Goal: Check status: Check status

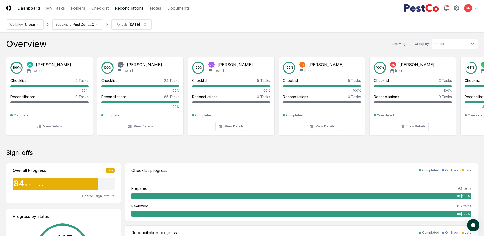
click at [126, 8] on link "Reconciliations" at bounding box center [129, 8] width 29 height 6
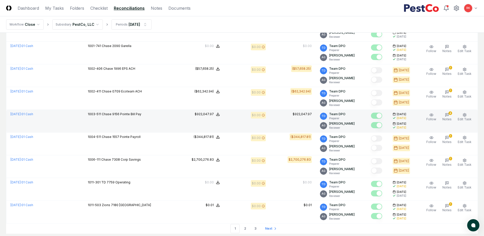
scroll to position [1036, 0]
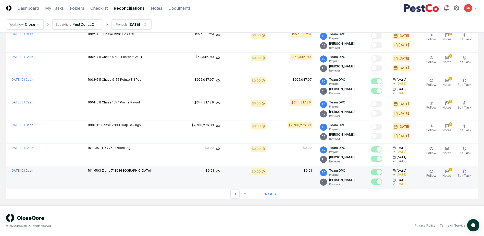
click at [21, 170] on span "[DATE] :" at bounding box center [15, 170] width 11 height 4
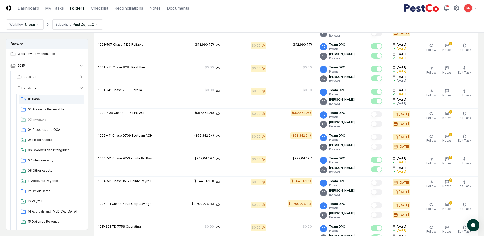
scroll to position [638, 0]
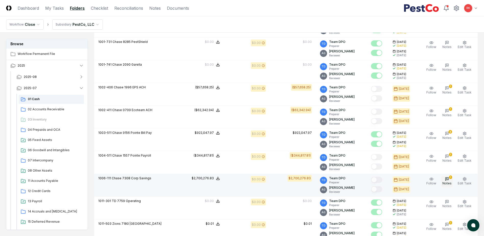
click at [447, 180] on icon "button" at bounding box center [447, 179] width 4 height 4
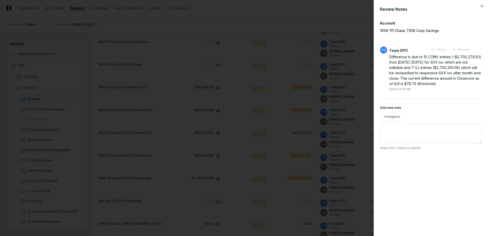
click at [294, 168] on div at bounding box center [244, 118] width 488 height 236
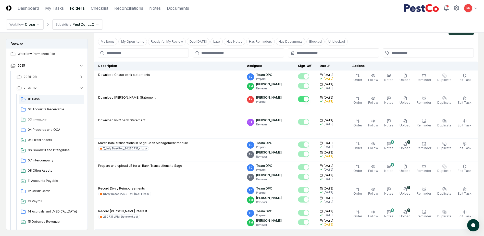
scroll to position [51, 0]
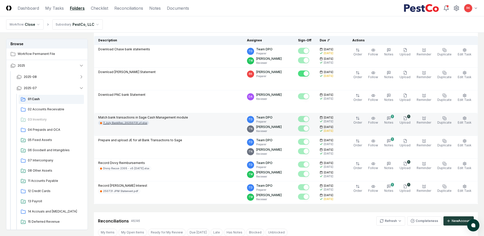
click at [134, 122] on div "7_July BankRec_20250731_v1.xlsx" at bounding box center [125, 123] width 44 height 4
